Goal: Task Accomplishment & Management: Manage account settings

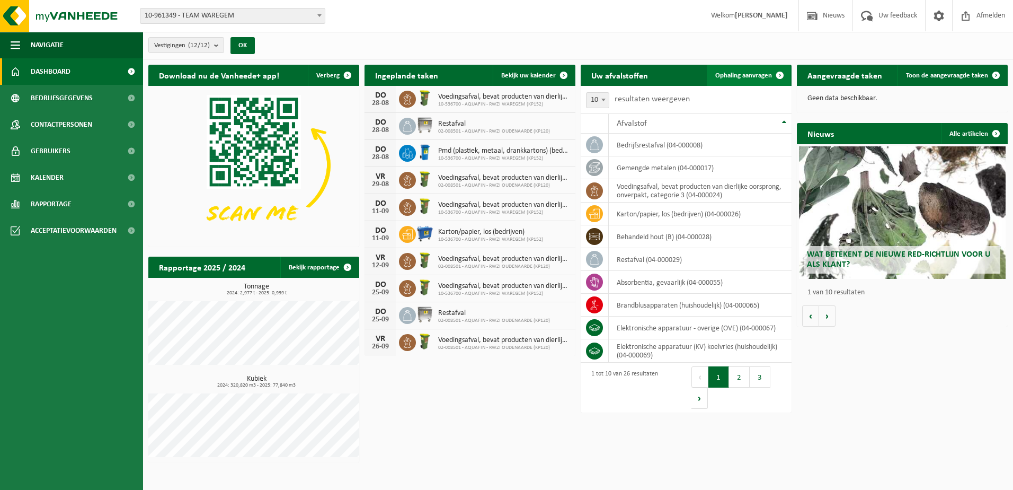
click at [742, 77] on span "Ophaling aanvragen" at bounding box center [743, 75] width 57 height 7
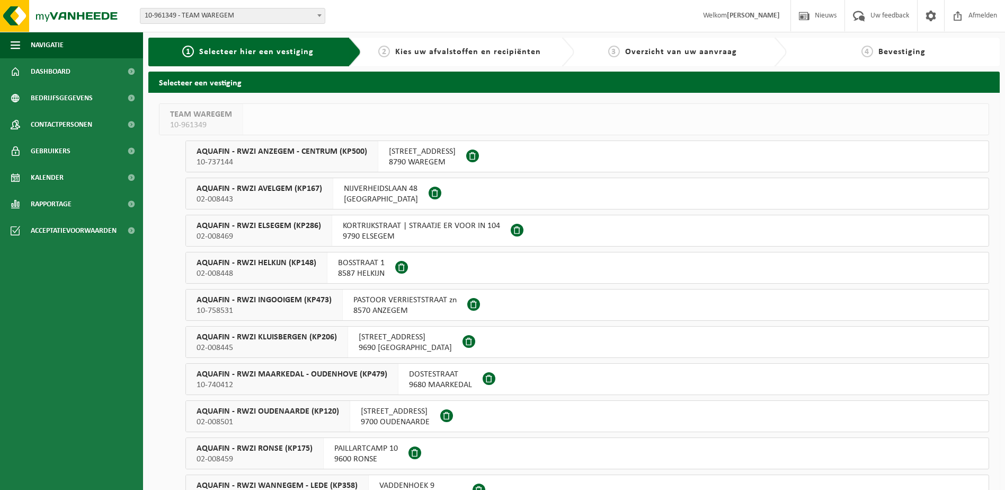
click at [459, 190] on button "AQUAFIN - RWZI AVELGEM (KP167) 02-008443 NIJVERHEIDSLAAN 48 8580 AVELGEM" at bounding box center [587, 193] width 804 height 32
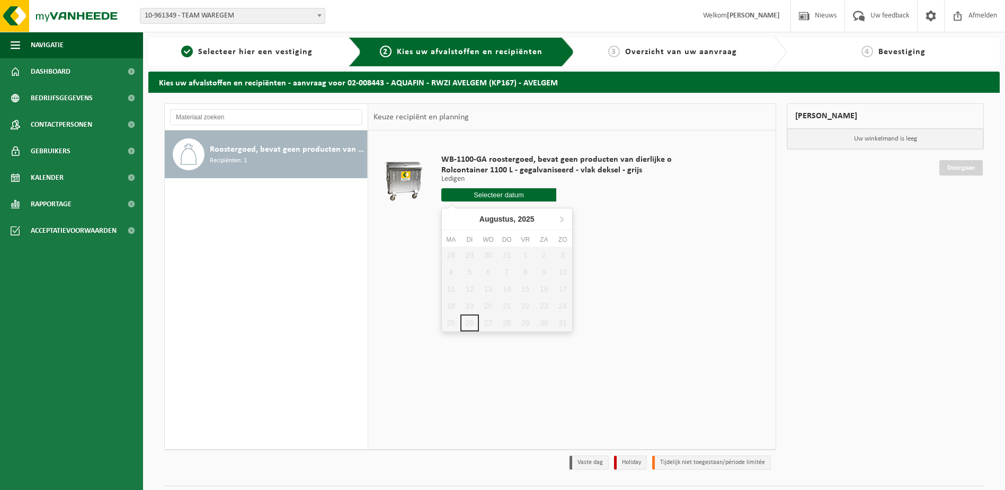
click at [482, 195] on input "text" at bounding box center [498, 194] width 115 height 13
click at [559, 218] on icon at bounding box center [561, 218] width 17 height 17
click at [466, 257] on div "2" at bounding box center [469, 254] width 19 height 17
type input "Van 2025-09-02"
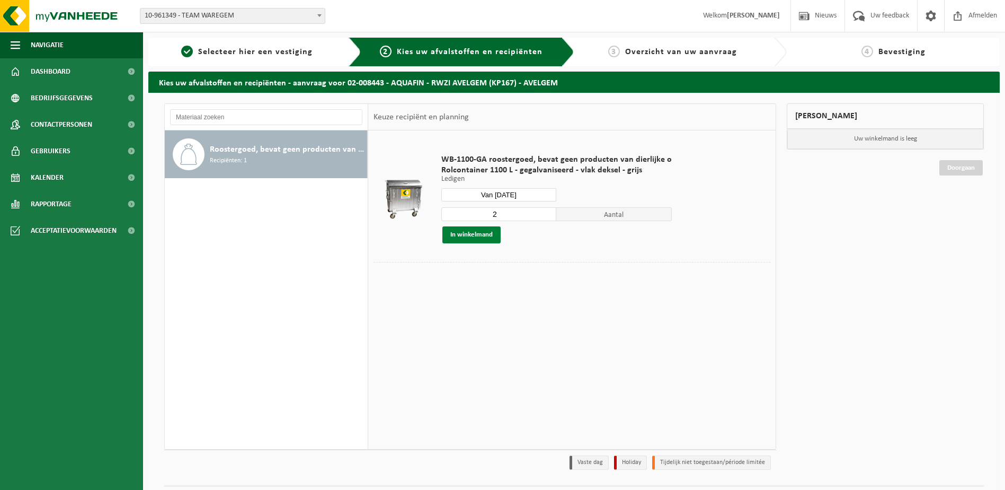
click at [475, 235] on button "In winkelmand" at bounding box center [471, 234] width 58 height 17
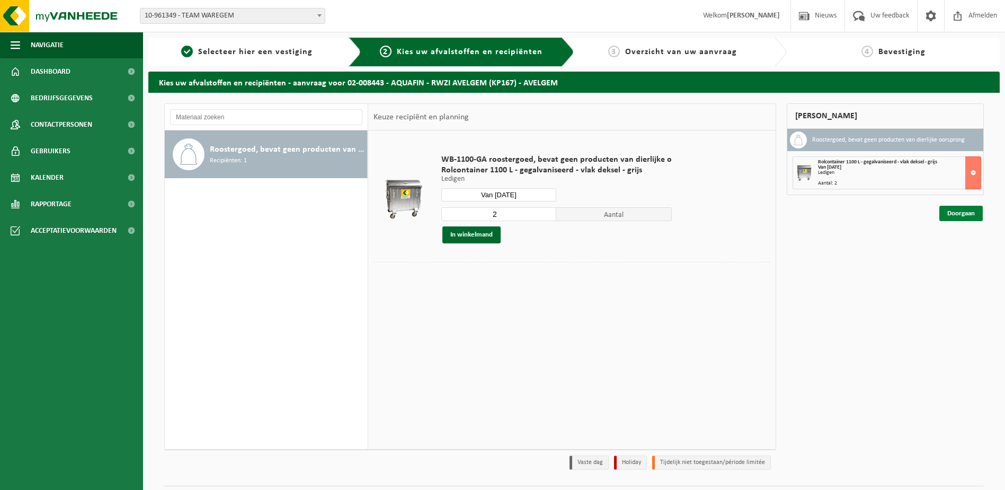
click at [959, 218] on link "Doorgaan" at bounding box center [960, 213] width 43 height 15
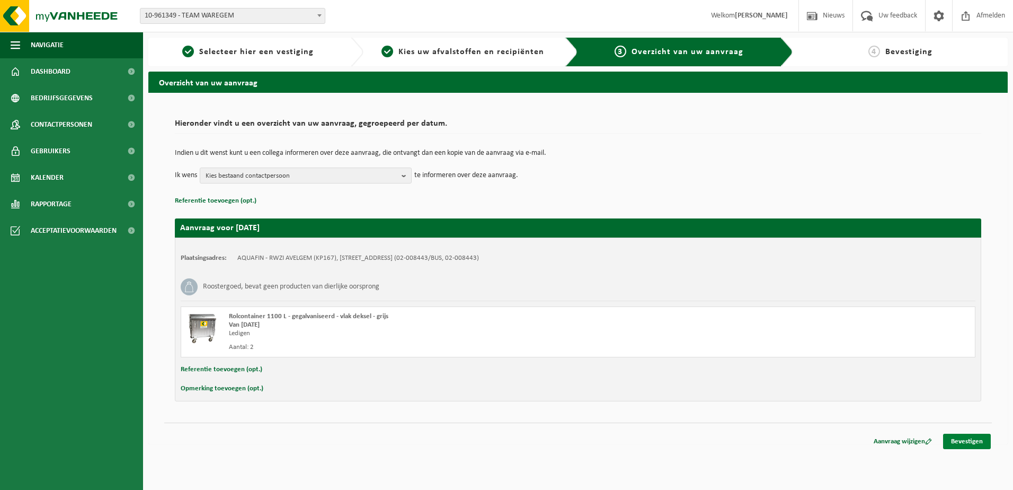
click at [976, 442] on link "Bevestigen" at bounding box center [967, 440] width 48 height 15
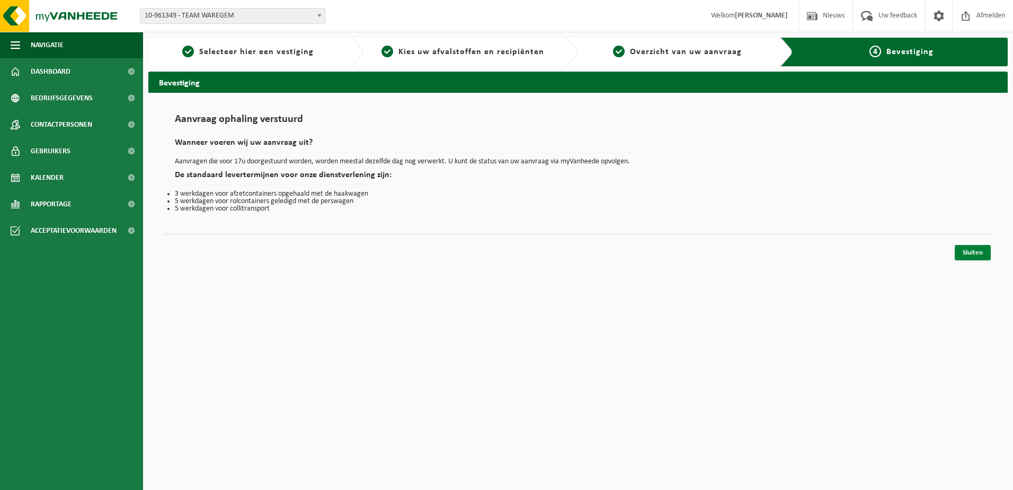
click at [977, 250] on link "Sluiten" at bounding box center [973, 252] width 36 height 15
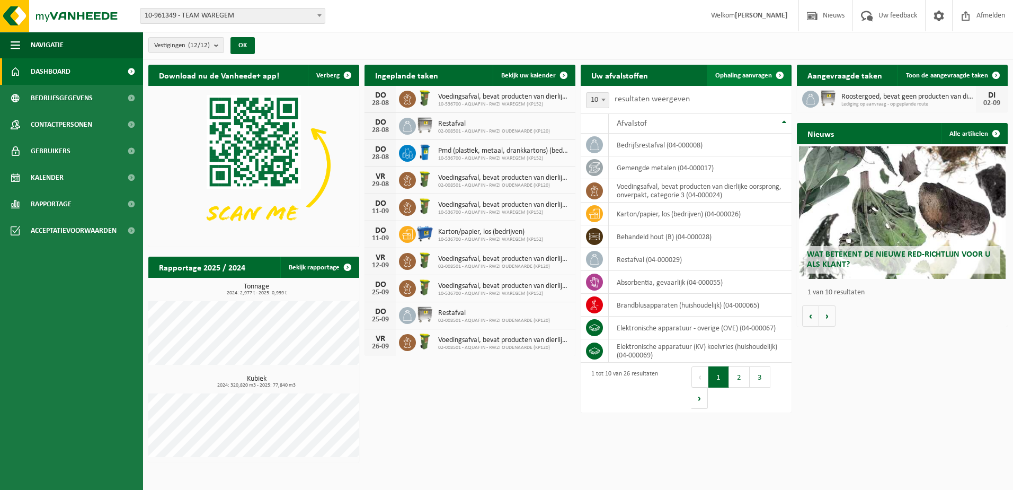
click at [734, 76] on span "Ophaling aanvragen" at bounding box center [743, 75] width 57 height 7
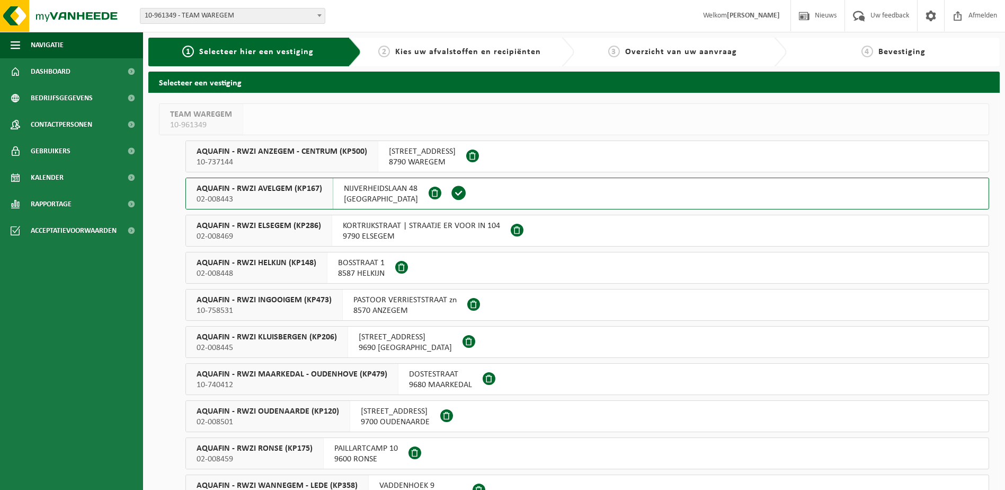
scroll to position [96, 0]
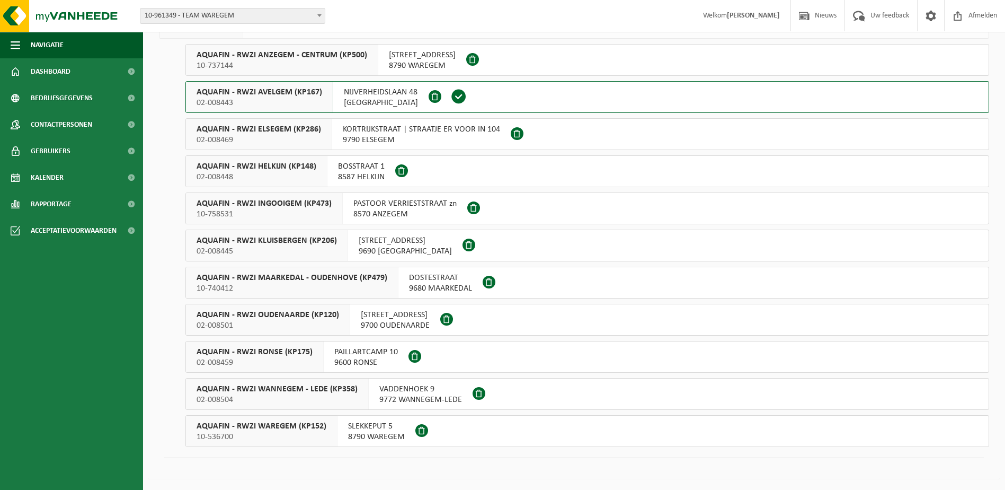
click at [372, 357] on span "9600 RONSE" at bounding box center [366, 362] width 64 height 11
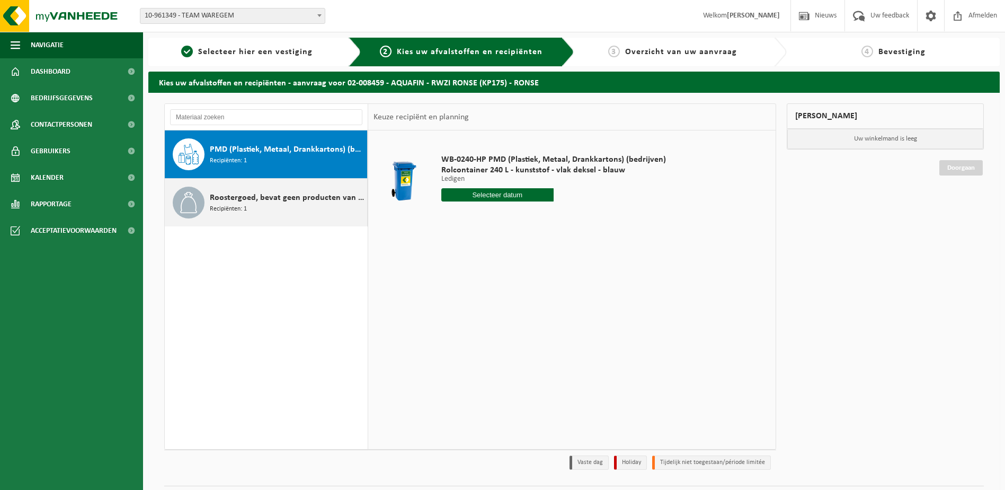
click at [269, 202] on span "Roostergoed, bevat geen producten van dierlijke oorsprong" at bounding box center [287, 197] width 155 height 13
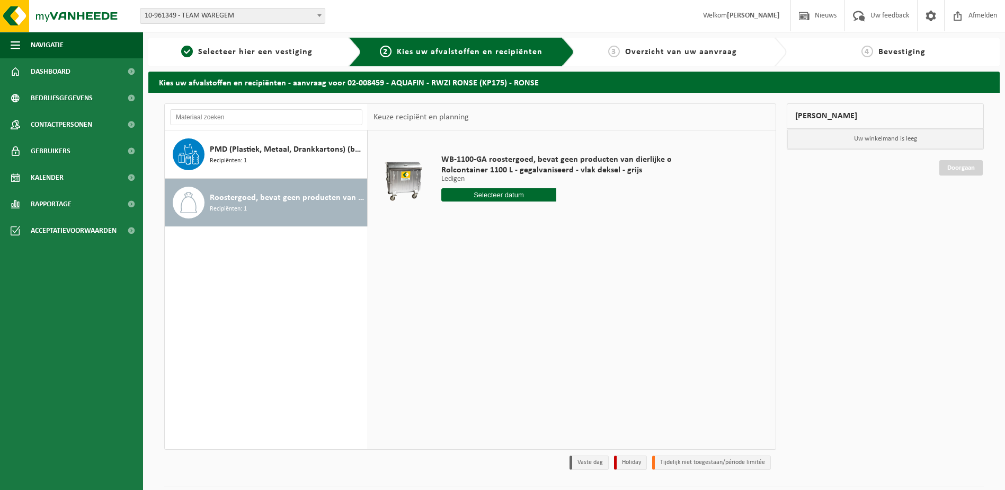
click at [501, 199] on input "text" at bounding box center [498, 194] width 115 height 13
click at [561, 219] on icon at bounding box center [561, 218] width 17 height 17
click at [452, 254] on div "1" at bounding box center [451, 254] width 19 height 17
type input "Van 2025-09-01"
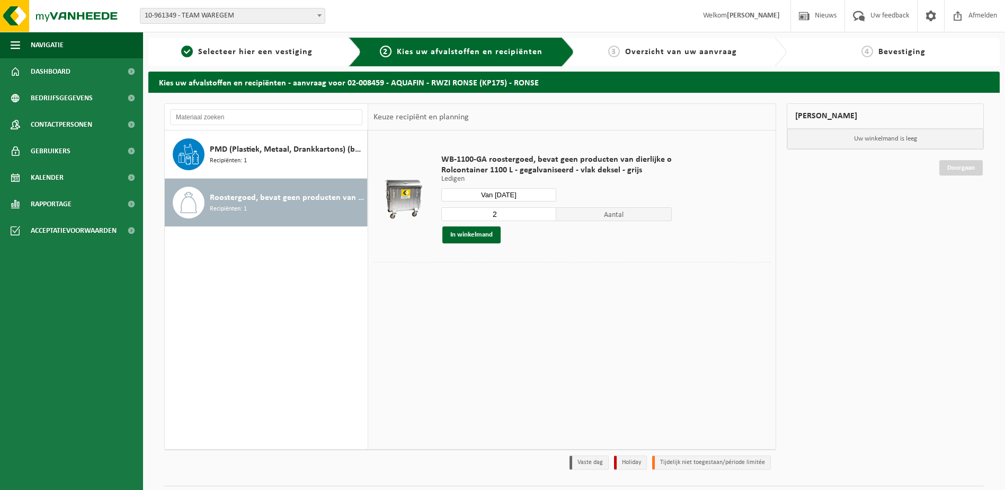
type input "2"
click at [546, 216] on input "2" at bounding box center [498, 214] width 115 height 14
click at [465, 239] on button "In winkelmand" at bounding box center [471, 234] width 58 height 17
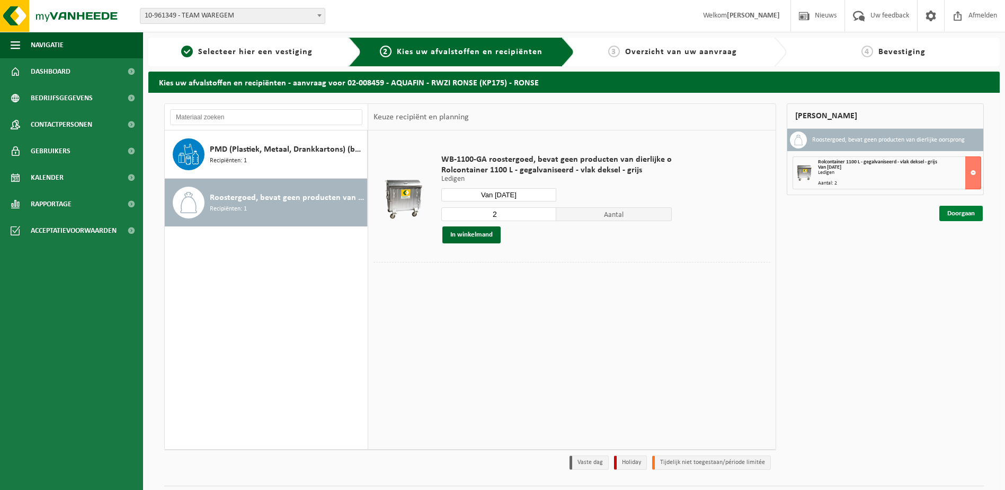
click at [961, 217] on link "Doorgaan" at bounding box center [960, 213] width 43 height 15
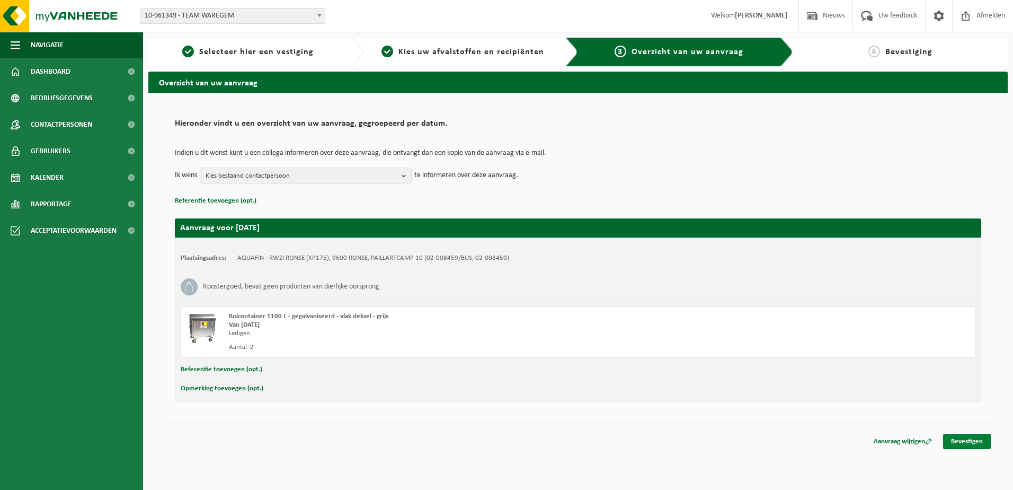
click at [983, 440] on link "Bevestigen" at bounding box center [967, 440] width 48 height 15
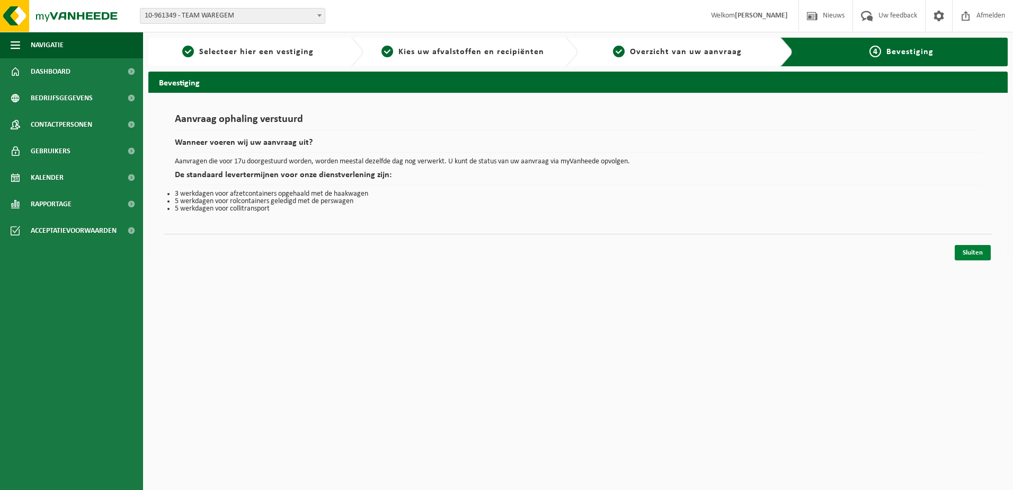
click at [976, 254] on link "Sluiten" at bounding box center [973, 252] width 36 height 15
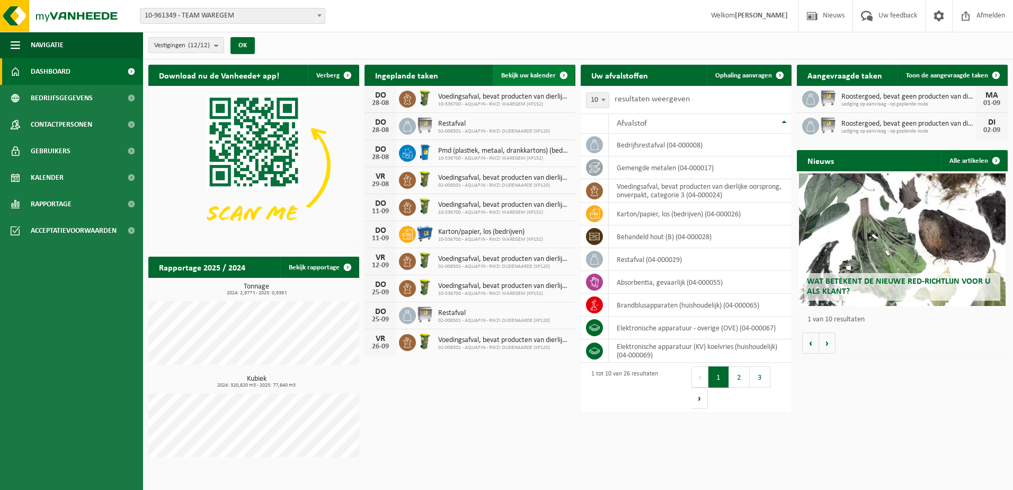
click at [540, 74] on span "Bekijk uw kalender" at bounding box center [528, 75] width 55 height 7
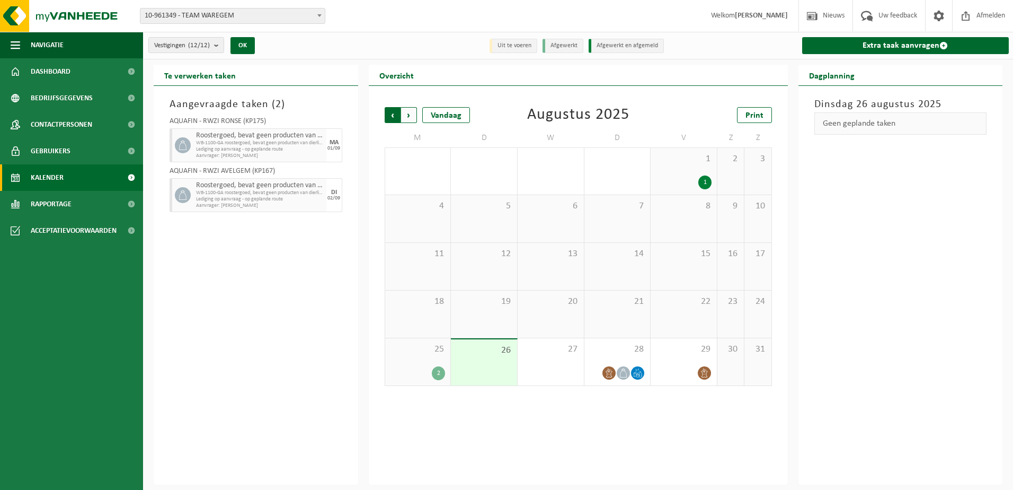
click at [411, 111] on span "Volgende" at bounding box center [409, 115] width 16 height 16
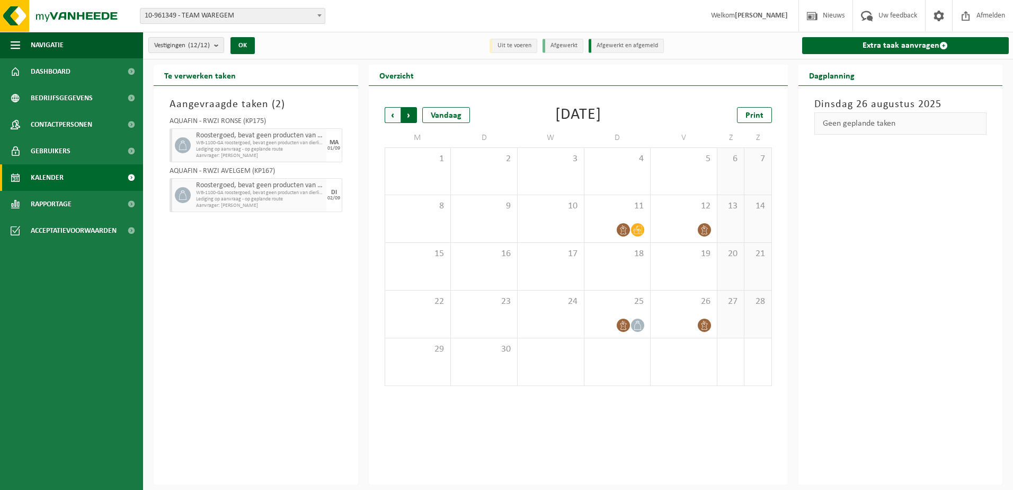
click at [395, 115] on span "Vorige" at bounding box center [393, 115] width 16 height 16
